Goal: Task Accomplishment & Management: Complete application form

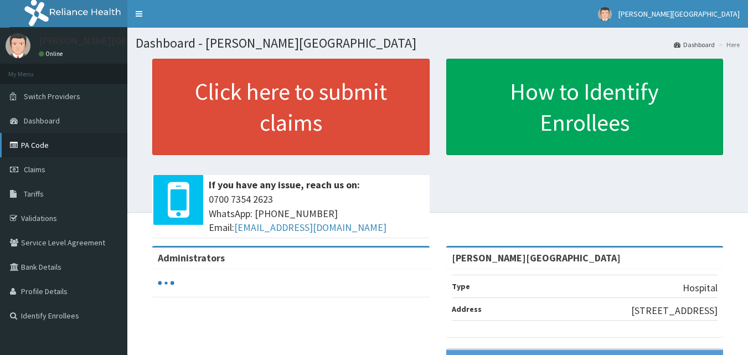
click at [28, 145] on link "PA Code" at bounding box center [63, 145] width 127 height 24
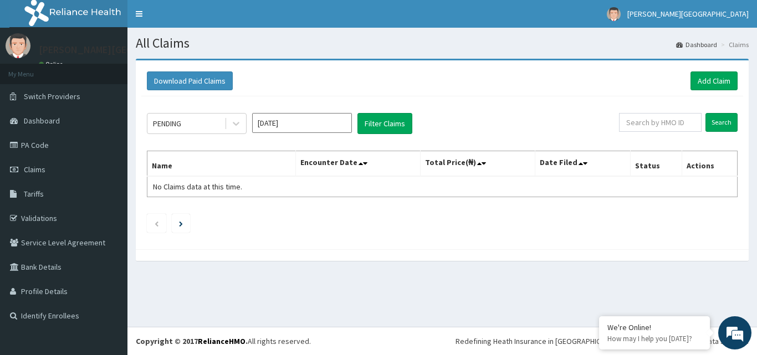
click at [711, 71] on div "Download Paid Claims Add Claim" at bounding box center [441, 81] width 601 height 30
click at [715, 86] on link "Add Claim" at bounding box center [713, 80] width 47 height 19
click at [714, 86] on link "Add Claim" at bounding box center [713, 80] width 47 height 19
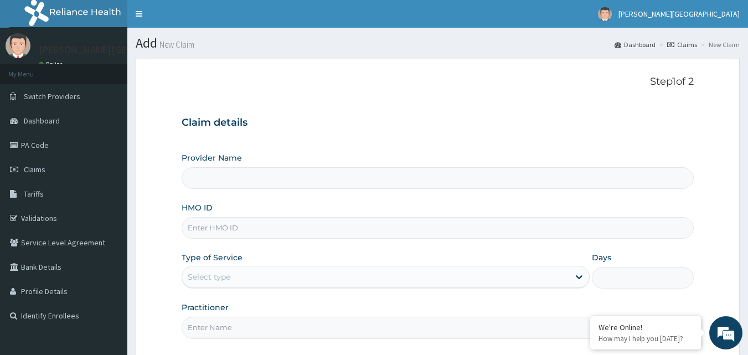
type input "[PERSON_NAME][GEOGRAPHIC_DATA]"
click at [258, 227] on input "HMO ID" at bounding box center [438, 228] width 513 height 22
paste input "gsv/10367/c"
type input "gsv/10367/c"
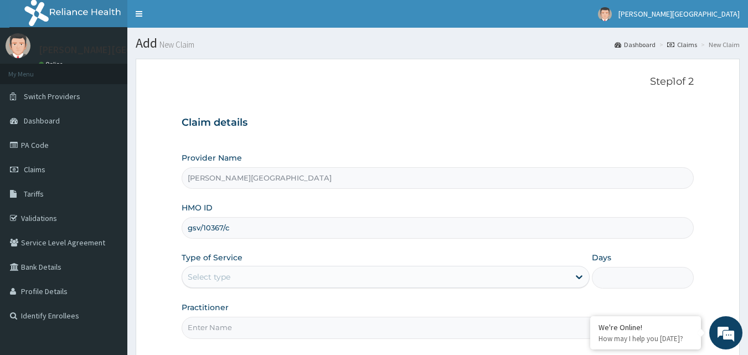
click at [278, 100] on div "Step 1 of 2 Claim details Provider Name [PERSON_NAME] MEDICAL CENTRE HMO ID gsv…" at bounding box center [438, 209] width 513 height 266
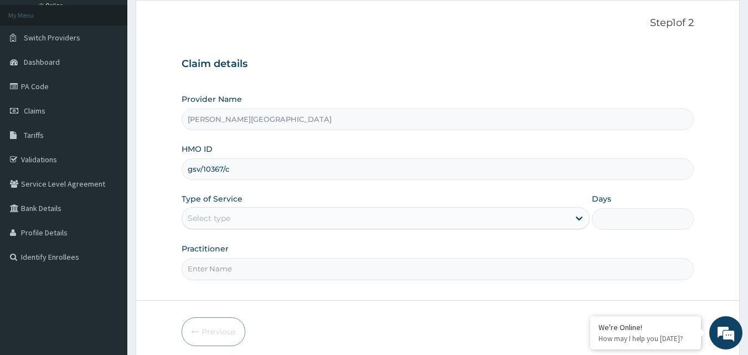
scroll to position [104, 0]
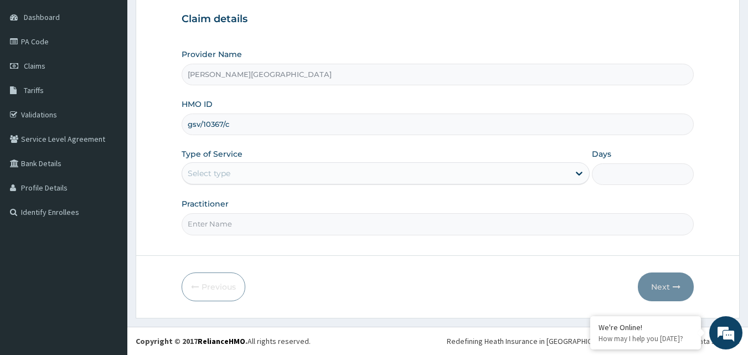
click at [216, 173] on div "Select type" at bounding box center [209, 173] width 43 height 11
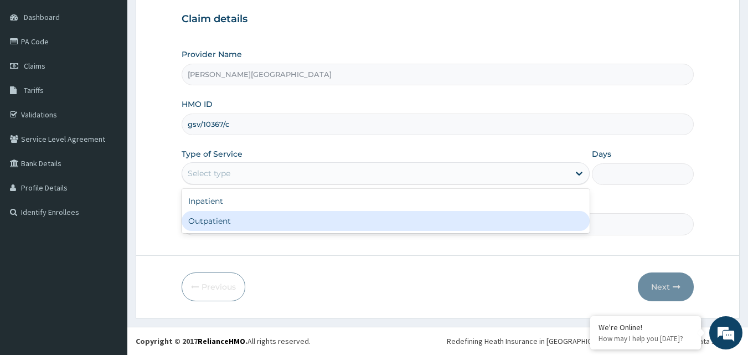
click at [211, 224] on div "Outpatient" at bounding box center [386, 221] width 408 height 20
type input "1"
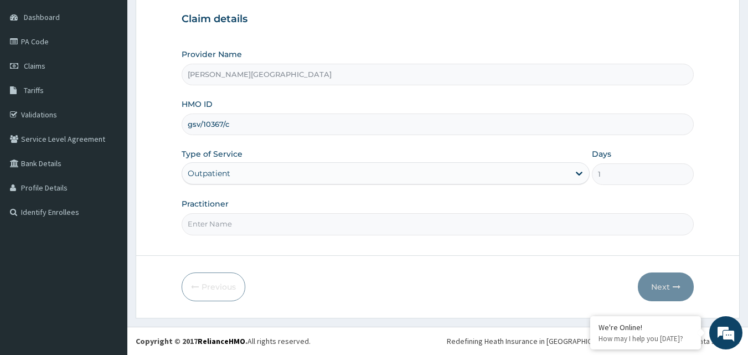
click at [211, 224] on input "Practitioner" at bounding box center [438, 224] width 513 height 22
type input "AL-AFIAT"
click at [667, 286] on button "Next" at bounding box center [666, 286] width 56 height 29
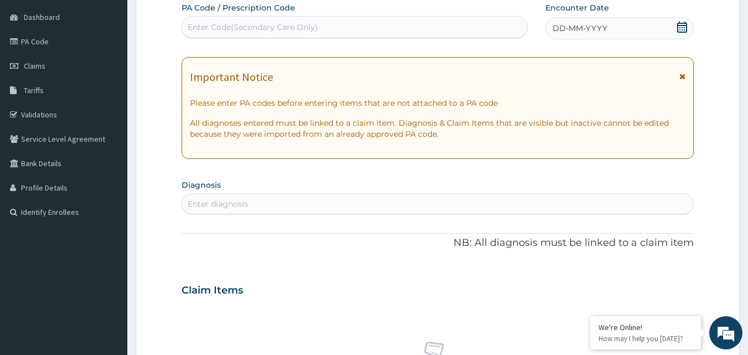
click at [684, 76] on icon at bounding box center [683, 77] width 6 height 8
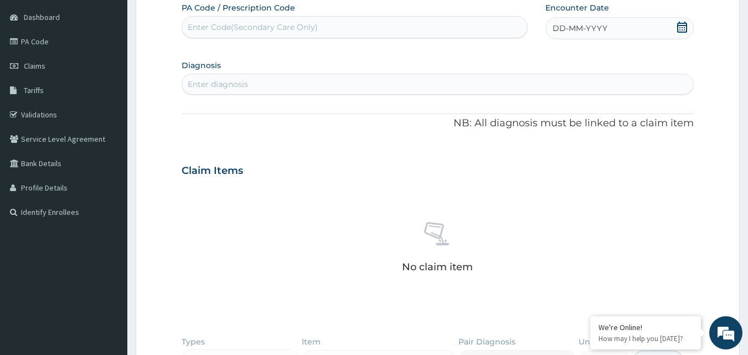
click at [682, 33] on span at bounding box center [682, 29] width 11 height 14
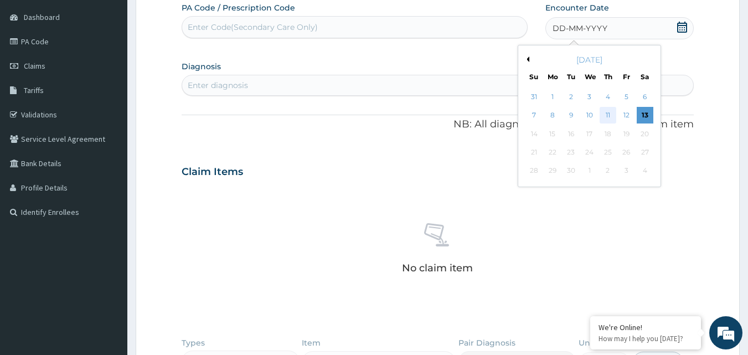
click at [603, 110] on div "11" at bounding box center [608, 115] width 17 height 17
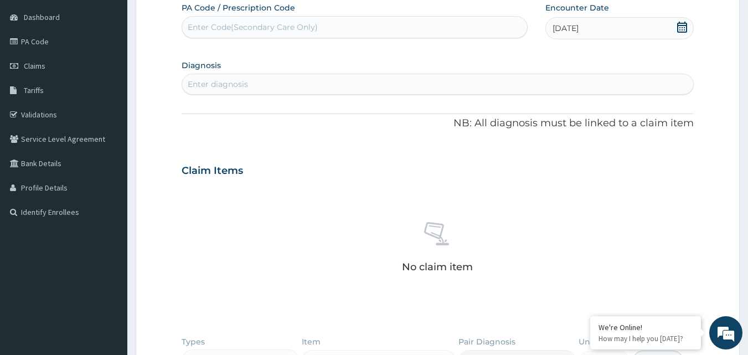
click at [331, 70] on section "Diagnosis Enter diagnosis" at bounding box center [438, 76] width 513 height 38
click at [328, 83] on div "Enter diagnosis" at bounding box center [438, 84] width 512 height 18
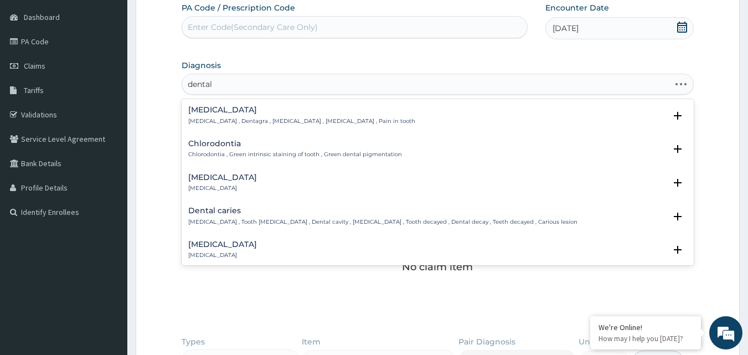
type input "dental c"
click at [230, 209] on h4 "Dental caries" at bounding box center [382, 211] width 389 height 8
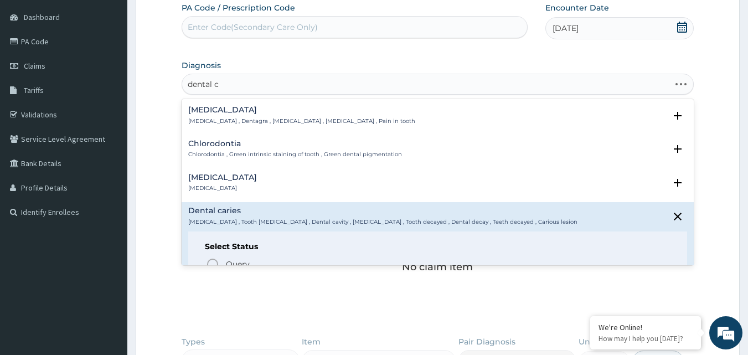
click at [230, 209] on h4 "Dental caries" at bounding box center [382, 211] width 389 height 8
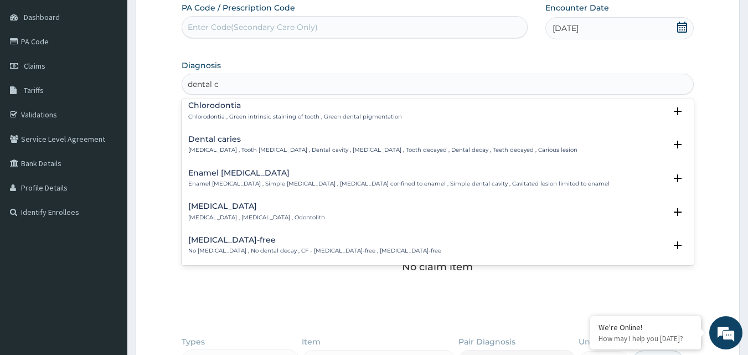
scroll to position [0, 0]
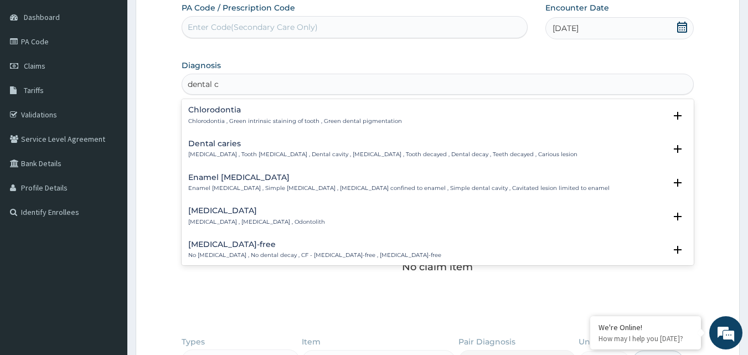
click at [209, 141] on h4 "Dental caries" at bounding box center [382, 144] width 389 height 8
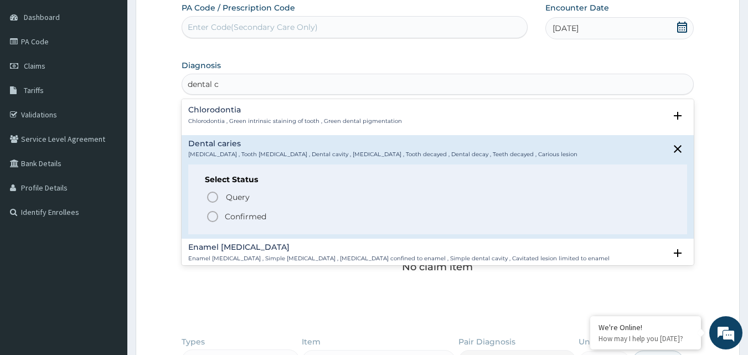
click at [210, 212] on circle "status option filled" at bounding box center [213, 217] width 10 height 10
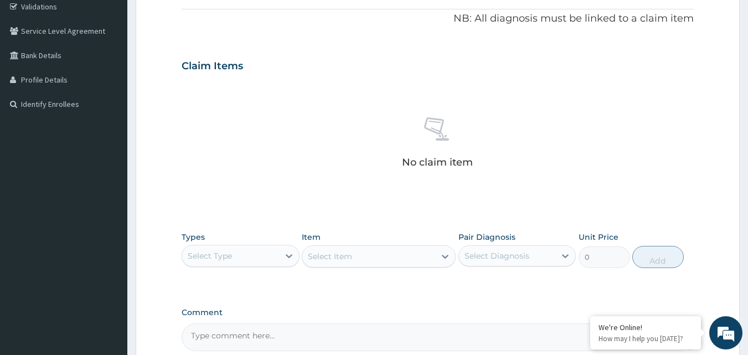
scroll to position [324, 0]
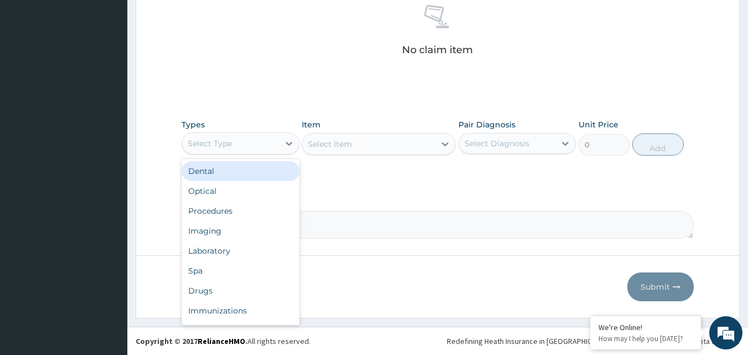
click at [232, 150] on div "Select Type" at bounding box center [230, 144] width 97 height 18
click at [219, 173] on div "Dental" at bounding box center [241, 171] width 118 height 20
click at [219, 173] on div "Types option Dental focused, 1 of 10. 10 results available. Use Up and Down to …" at bounding box center [438, 146] width 513 height 64
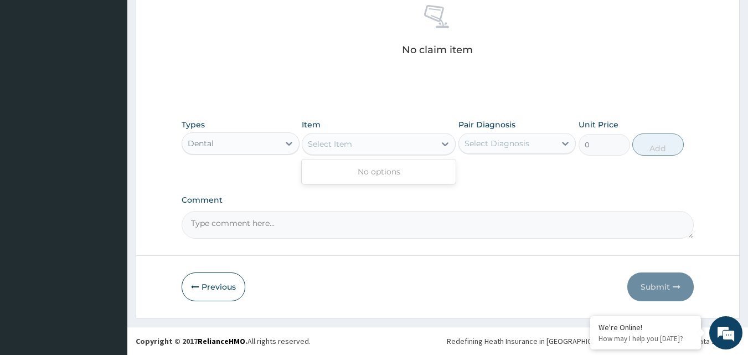
click at [336, 145] on div "Select Item" at bounding box center [330, 143] width 44 height 11
click at [261, 145] on div "Dental" at bounding box center [230, 144] width 97 height 18
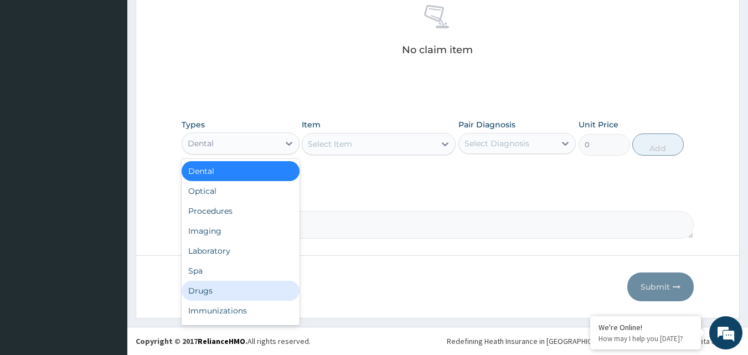
scroll to position [38, 0]
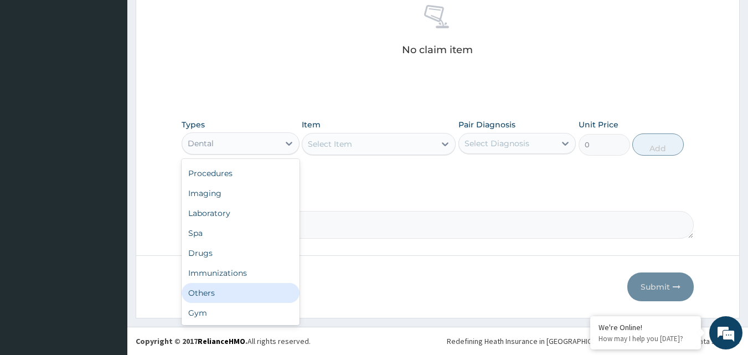
click at [212, 295] on div "Others" at bounding box center [241, 293] width 118 height 20
click at [212, 295] on button "Previous" at bounding box center [214, 286] width 64 height 29
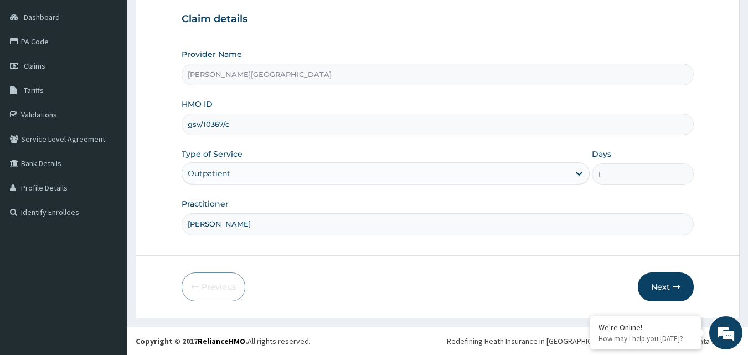
scroll to position [104, 0]
click at [666, 290] on button "Next" at bounding box center [666, 286] width 56 height 29
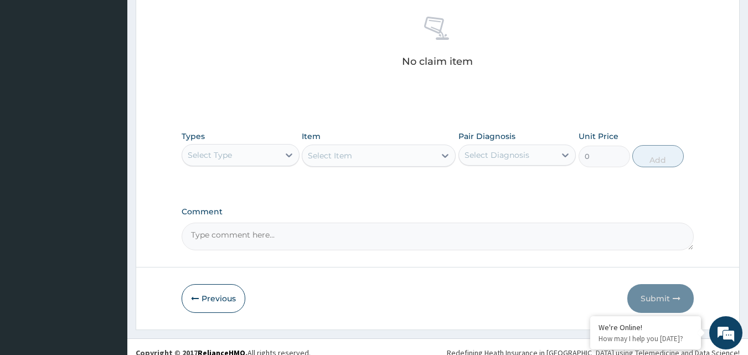
scroll to position [436, 0]
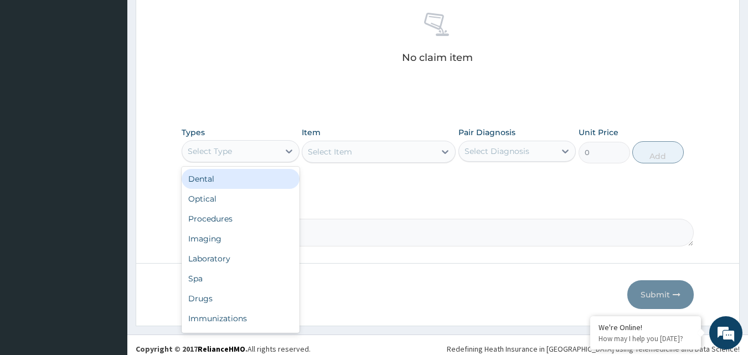
click at [223, 156] on div "Select Type" at bounding box center [210, 151] width 44 height 11
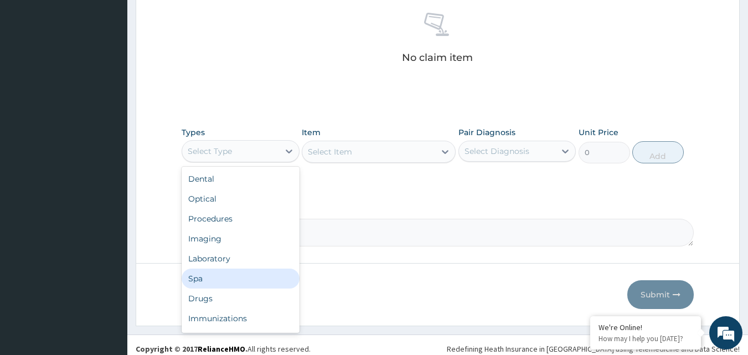
scroll to position [38, 0]
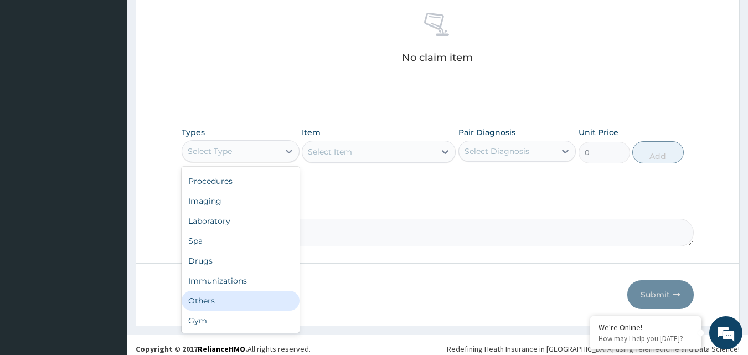
click at [222, 308] on div "Others" at bounding box center [241, 301] width 118 height 20
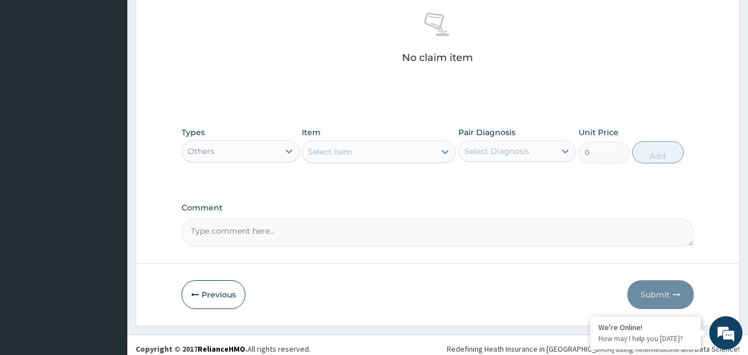
click at [335, 155] on div "Select Item" at bounding box center [330, 151] width 44 height 11
click at [385, 157] on div "Select Item" at bounding box center [368, 152] width 133 height 18
